Goal: Task Accomplishment & Management: Complete application form

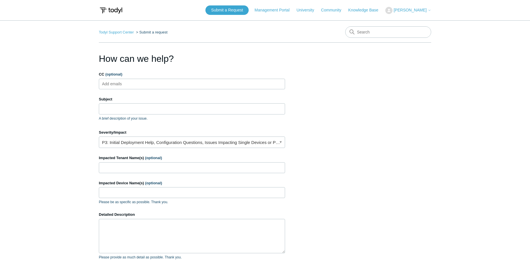
click at [121, 85] on input "CC (optional)" at bounding box center [117, 84] width 34 height 9
type input "krishan@rclick.com"
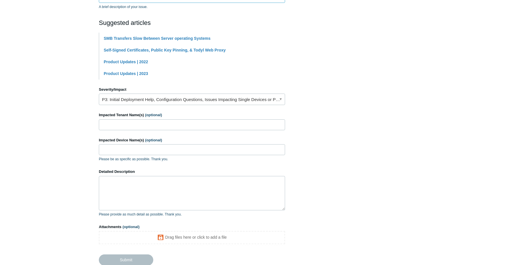
type input "Microsoft Dynamics CRM slow"
click at [140, 100] on link "P3: Initial Deployment Help, Configuration Questions, Issues Impacting Single D…" at bounding box center [192, 98] width 186 height 11
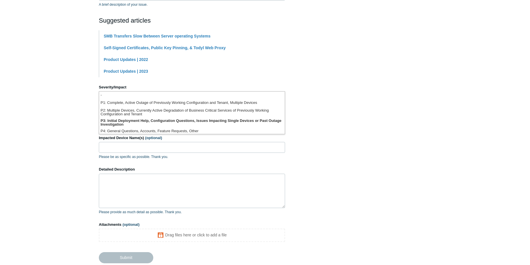
scroll to position [114, 0]
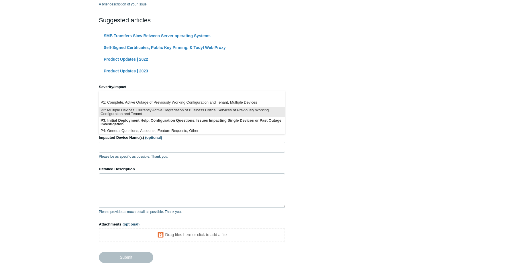
click at [146, 109] on li "P2: Multiple Devices, Currently Active Degradation of Business Critical Service…" at bounding box center [192, 112] width 186 height 10
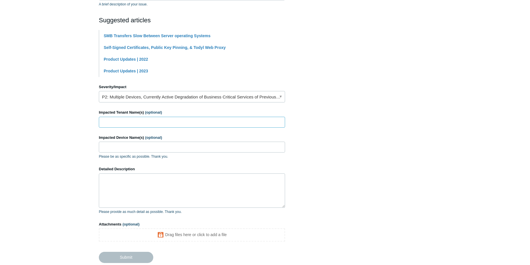
click at [125, 123] on input "Impacted Tenant Name(s) (optional)" at bounding box center [192, 122] width 186 height 11
click at [149, 124] on input "Apex Energetics" at bounding box center [192, 122] width 186 height 11
type input "Apex Energetics and Air Control Systems"
click at [145, 146] on input "Impacted Device Name(s) (optional)" at bounding box center [192, 147] width 186 height 11
click at [135, 146] on input "CS-Station001, 002, 003" at bounding box center [192, 147] width 186 height 11
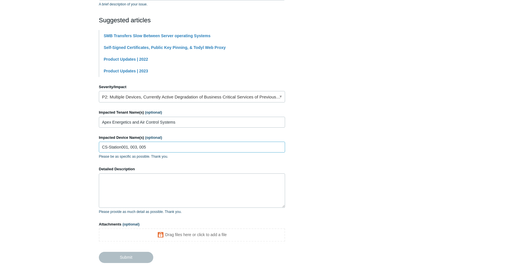
type input "CS-Station001, 003, 005"
click at [130, 180] on textarea "Detailed Description" at bounding box center [192, 191] width 186 height 34
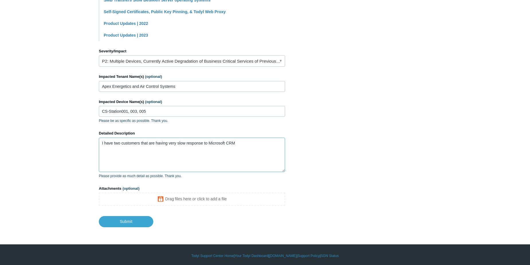
scroll to position [152, 0]
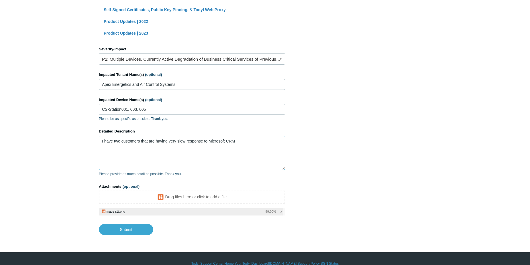
click at [249, 144] on textarea "I have two customers that are having very slow response to Microsoft CRM" at bounding box center [192, 153] width 186 height 34
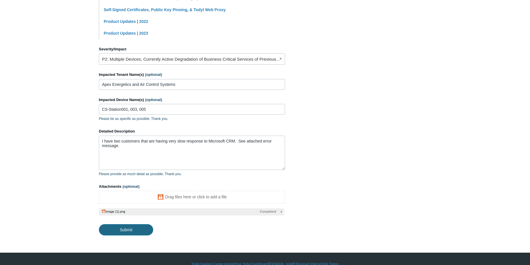
click at [144, 228] on input "Submit" at bounding box center [126, 229] width 54 height 11
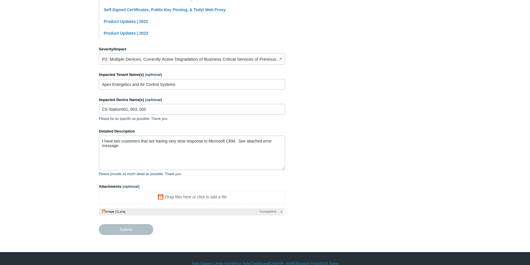
type textarea "I have two customers that are having very slow response to Microsoft CRM. See a…"
